Goal: Task Accomplishment & Management: Manage account settings

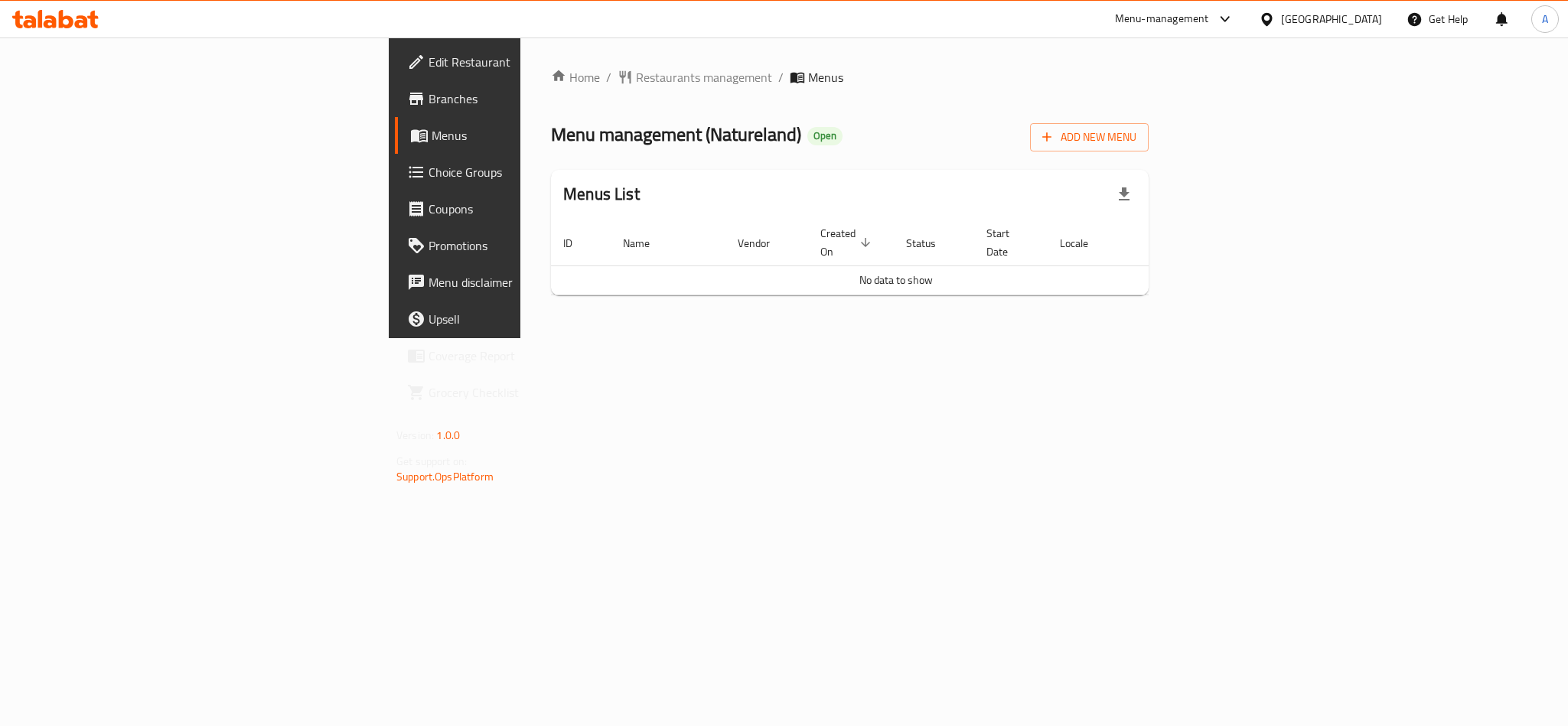
click at [1348, 12] on div "[GEOGRAPHIC_DATA]" at bounding box center [1331, 19] width 101 height 17
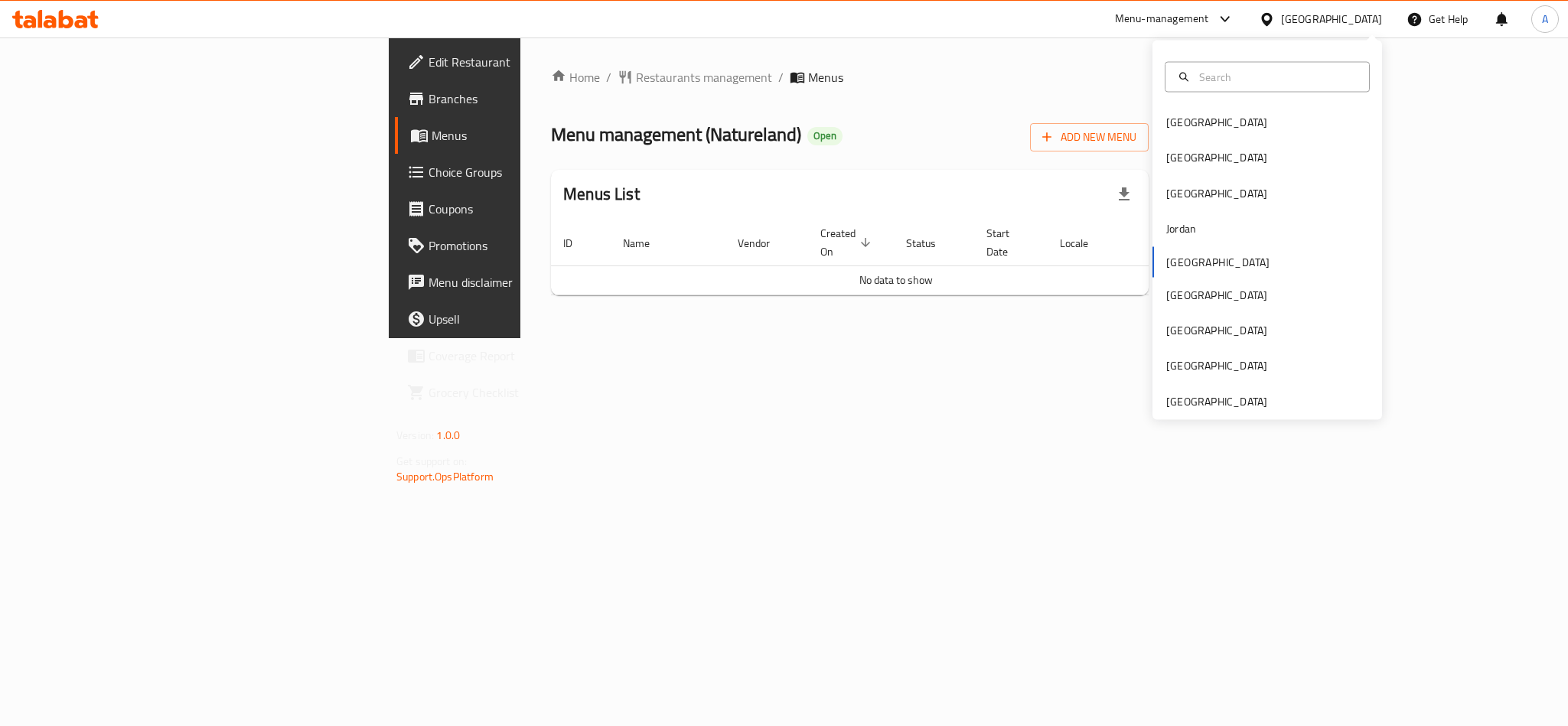
click at [1281, 16] on div at bounding box center [1270, 19] width 23 height 17
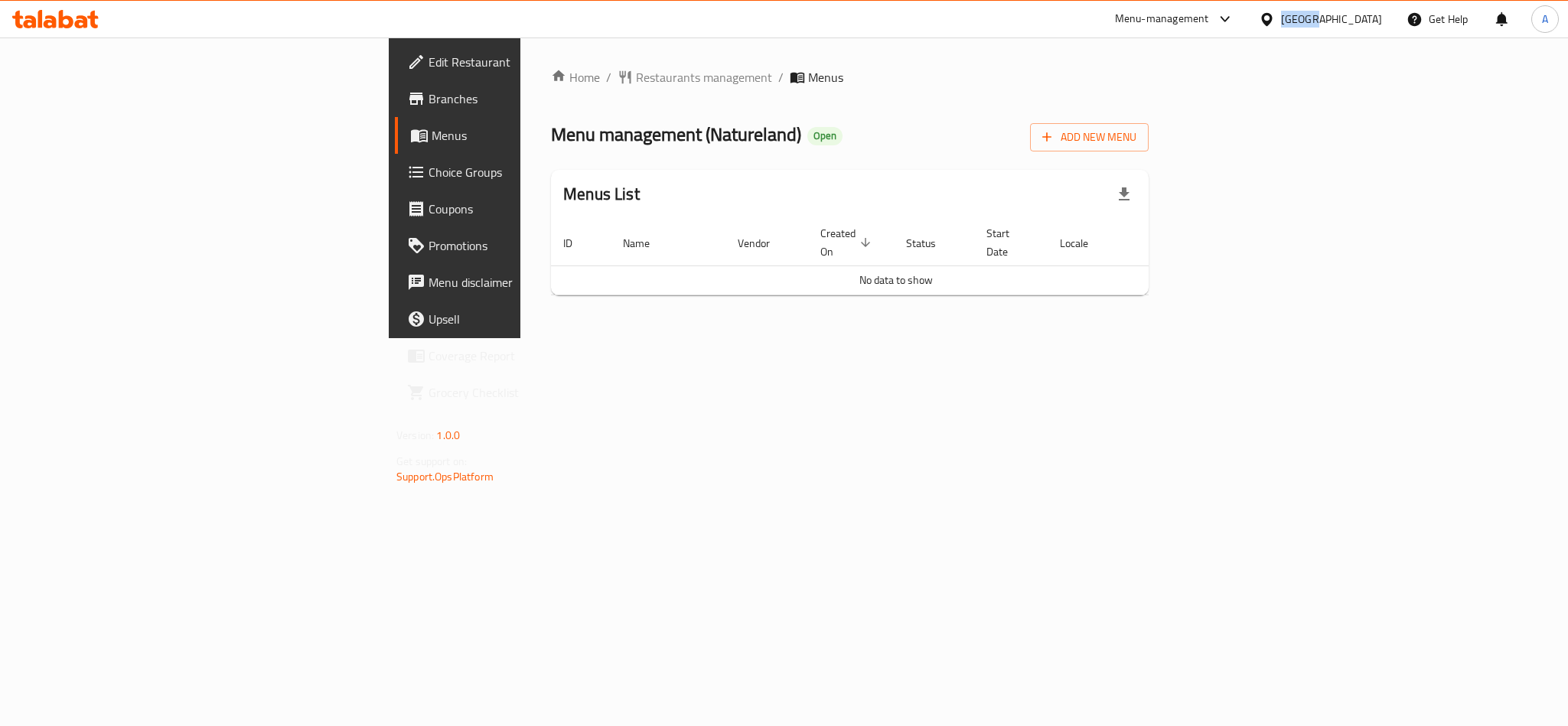
click at [1281, 16] on div at bounding box center [1270, 19] width 23 height 17
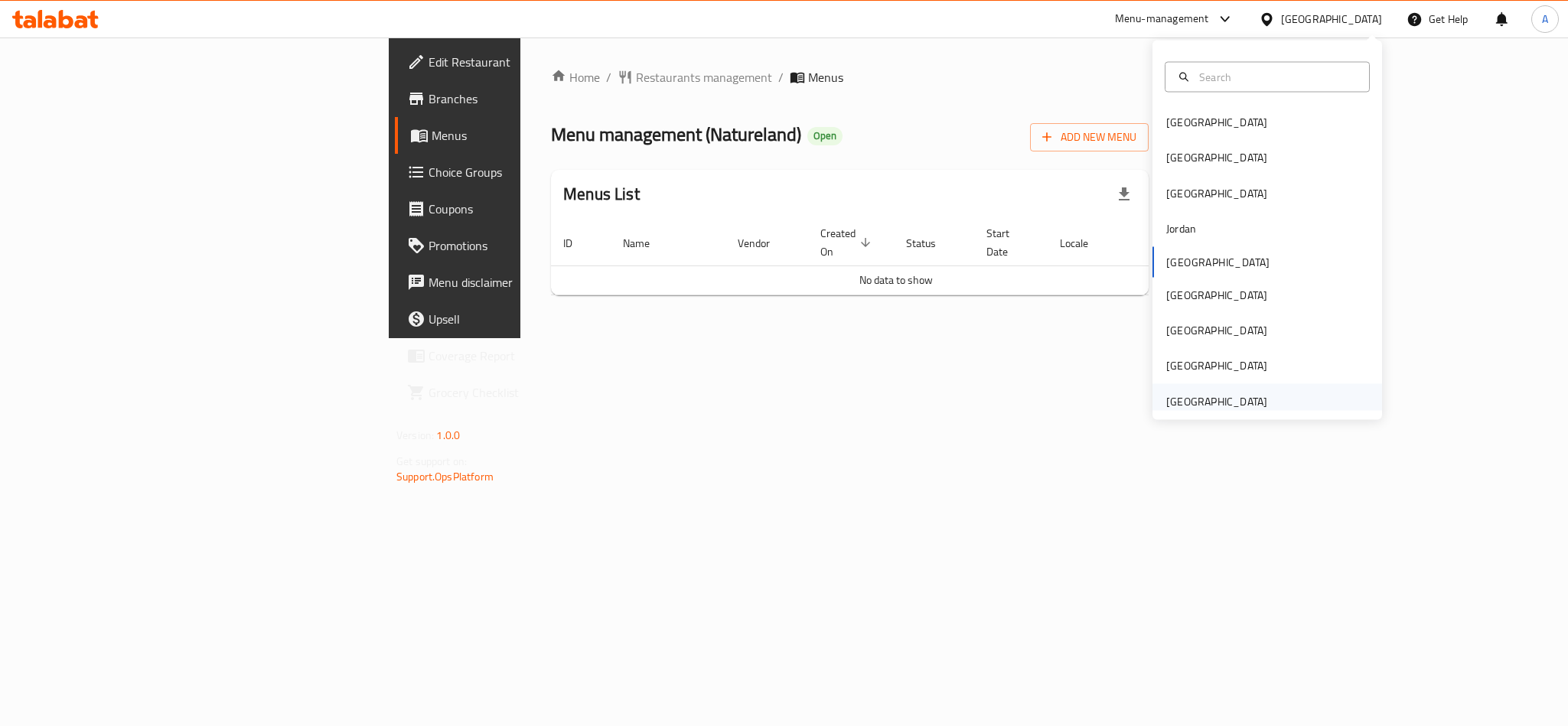
click at [1236, 395] on div "[GEOGRAPHIC_DATA]" at bounding box center [1216, 401] width 101 height 17
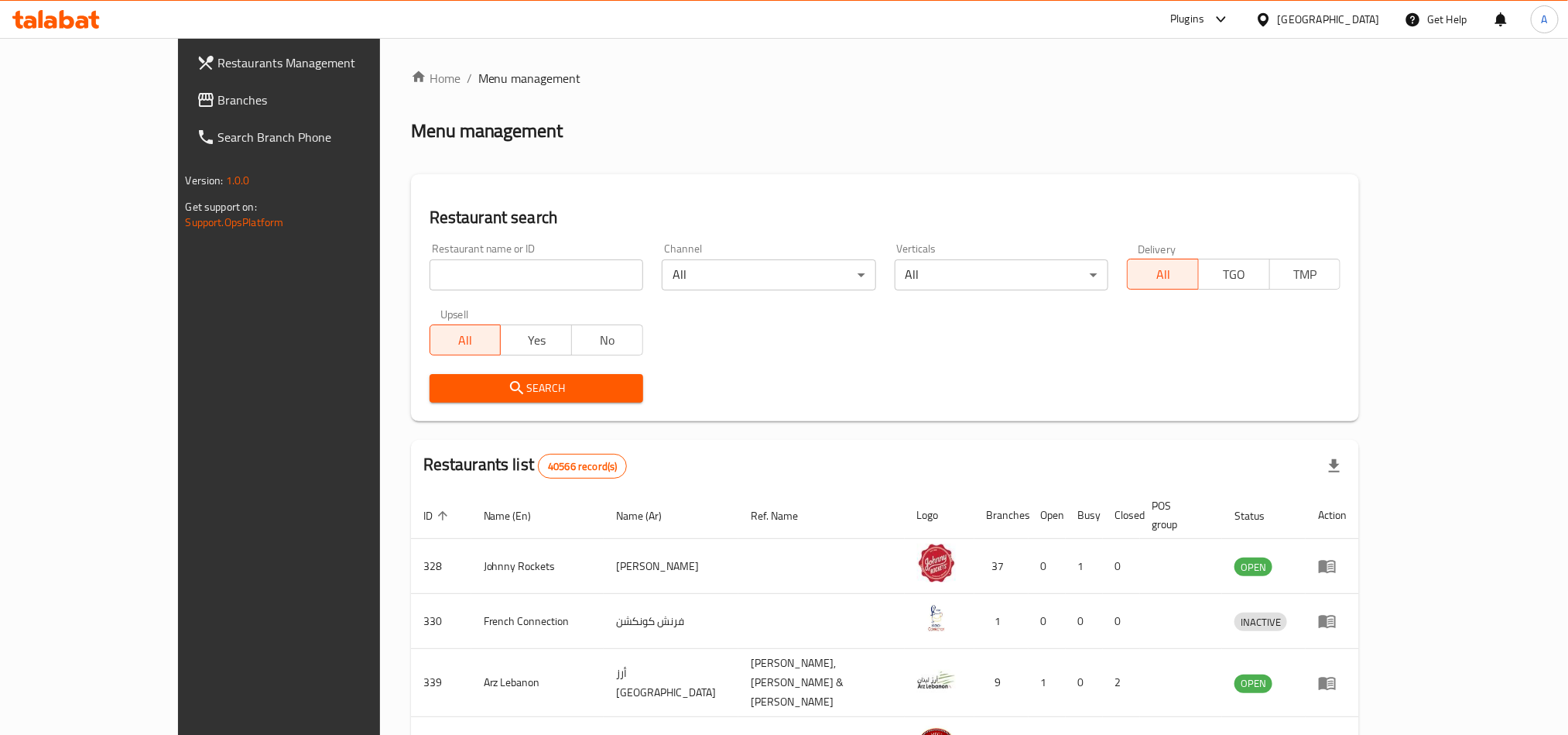
click at [68, 28] on icon at bounding box center [67, 20] width 15 height 19
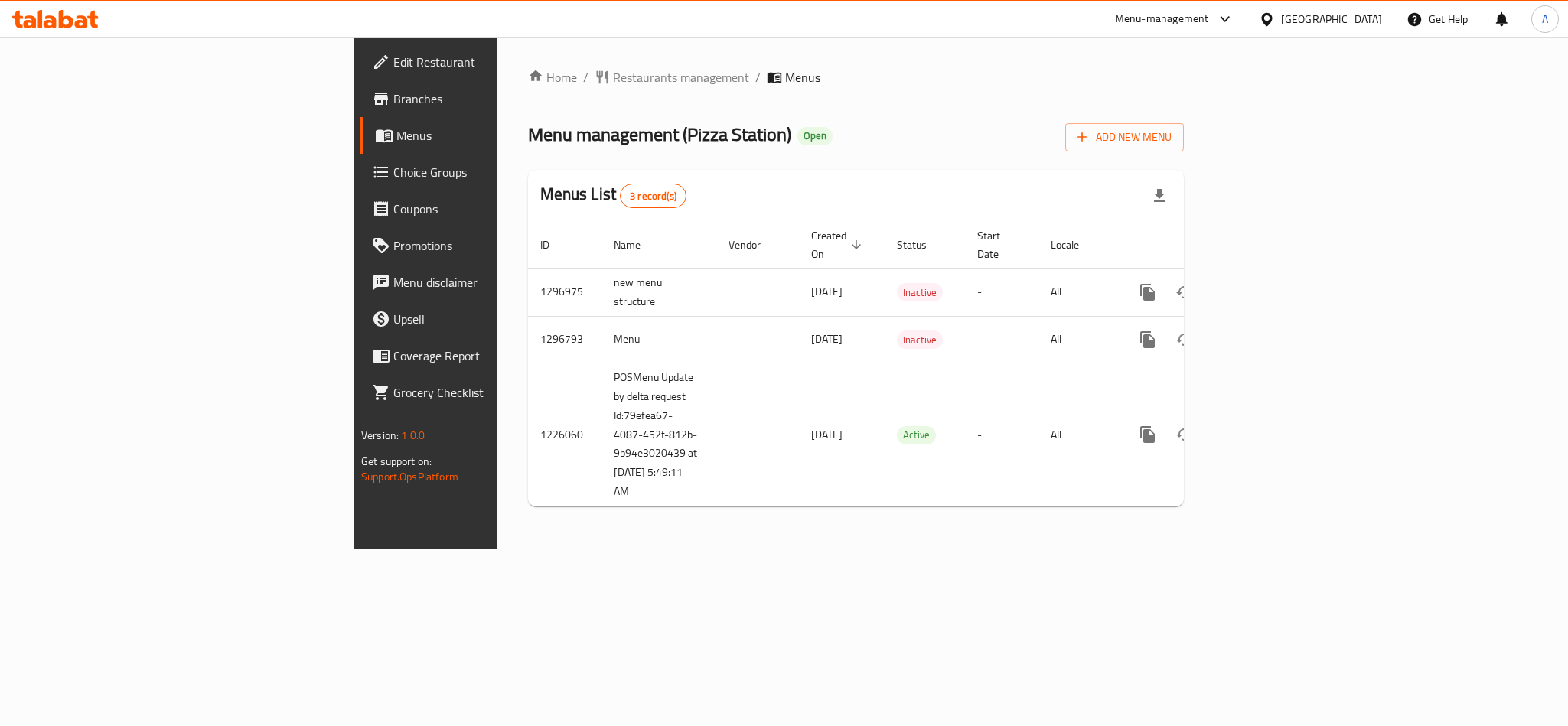
click at [927, 549] on div "Home / Restaurants management / Menus Menu management ( Pizza Station ) Open Ad…" at bounding box center [855, 293] width 717 height 512
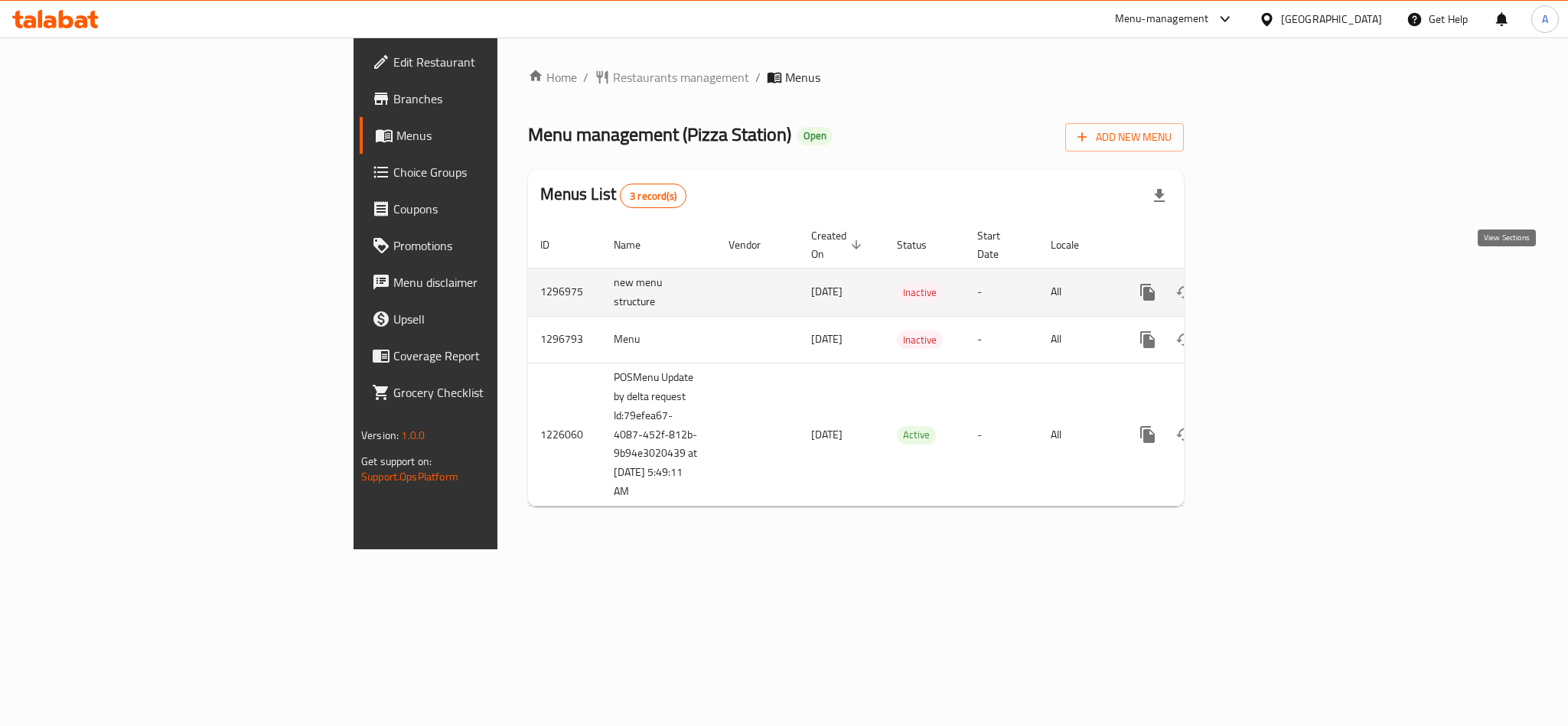
click at [1276, 274] on link "enhanced table" at bounding box center [1257, 292] width 37 height 36
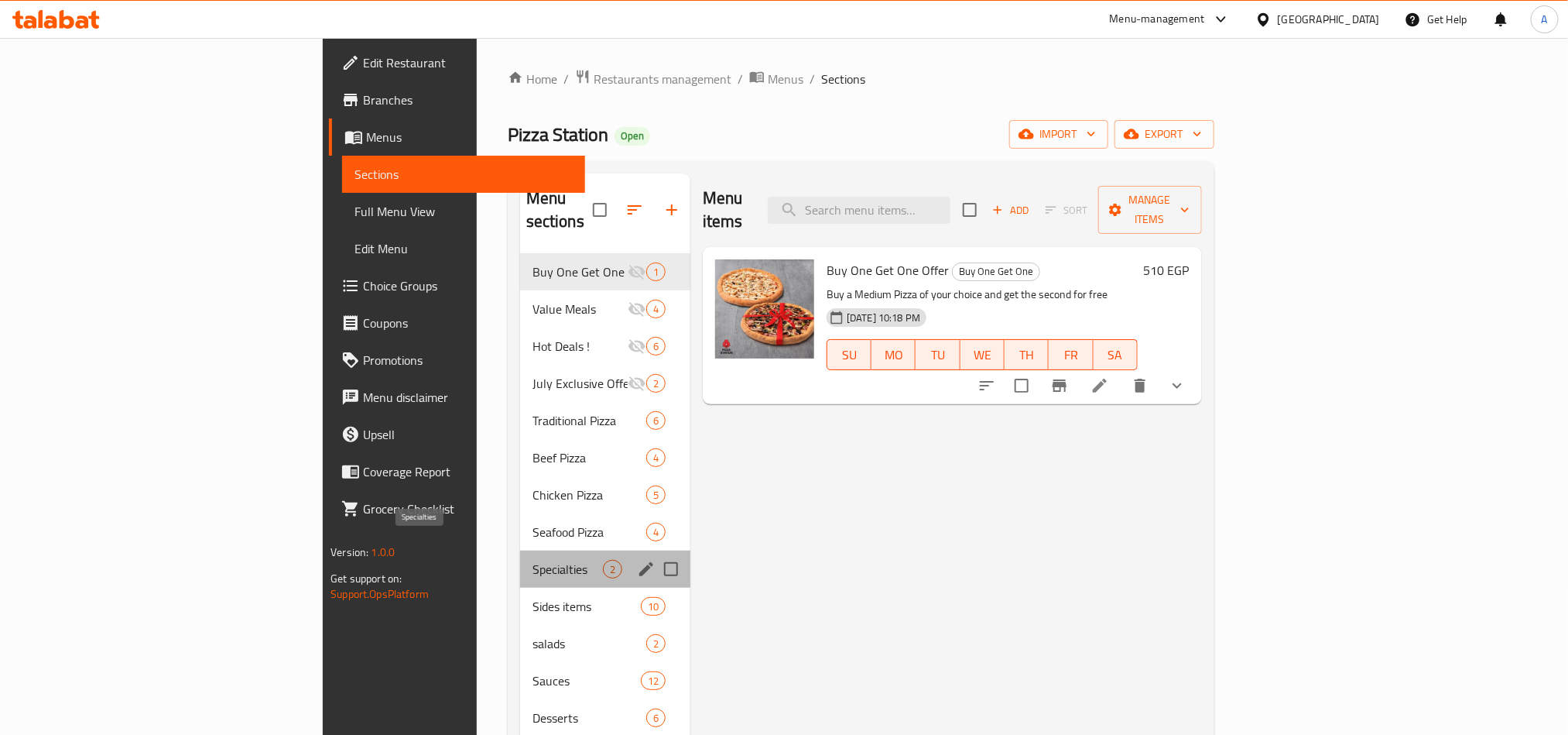
click at [533, 560] on span "Specialties" at bounding box center [568, 569] width 71 height 19
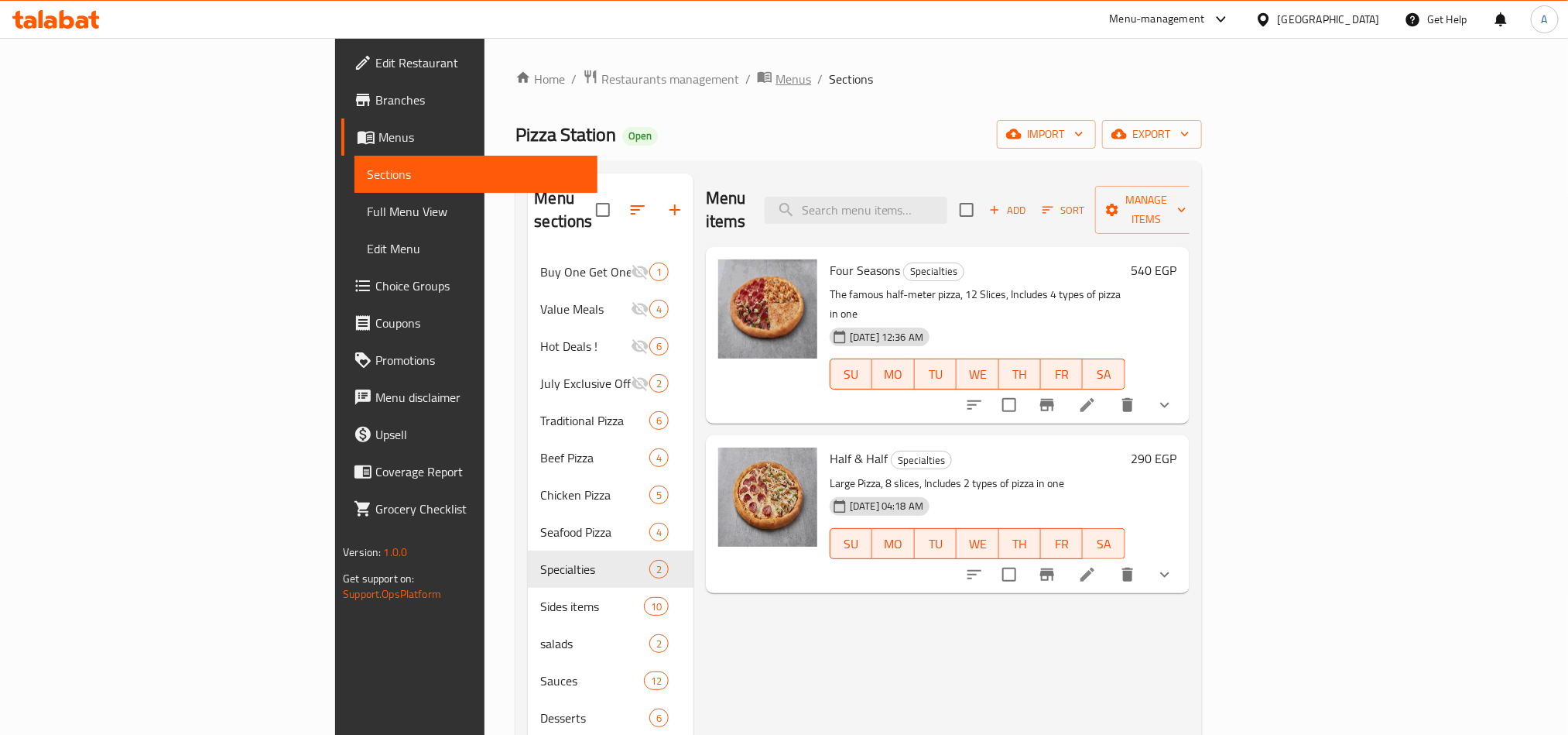
click at [775, 79] on span "Menus" at bounding box center [793, 79] width 35 height 19
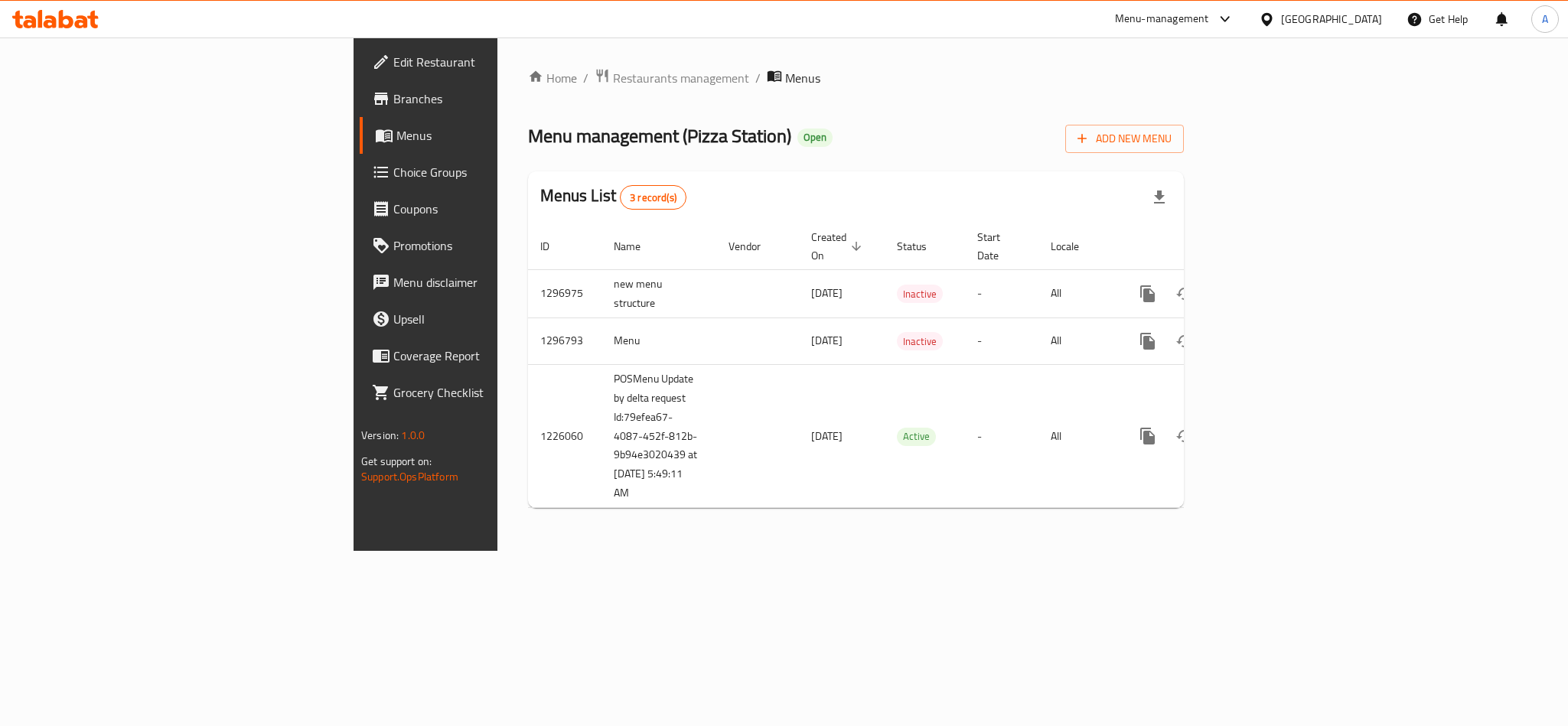
click at [393, 92] on span "Branches" at bounding box center [498, 99] width 210 height 19
